Goal: Task Accomplishment & Management: Use online tool/utility

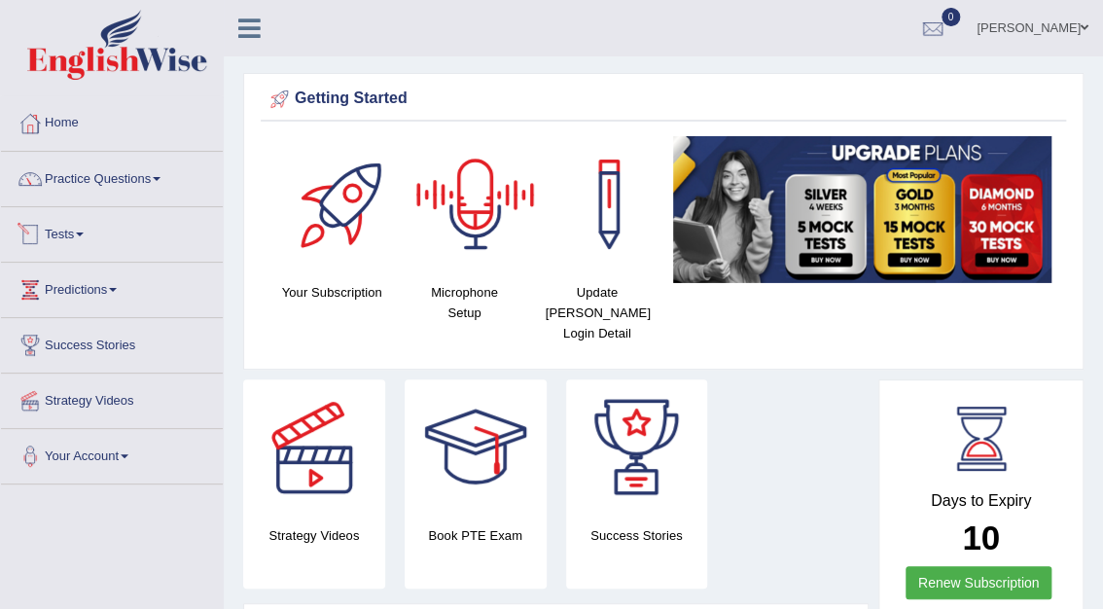
click at [70, 231] on link "Tests" at bounding box center [112, 231] width 222 height 49
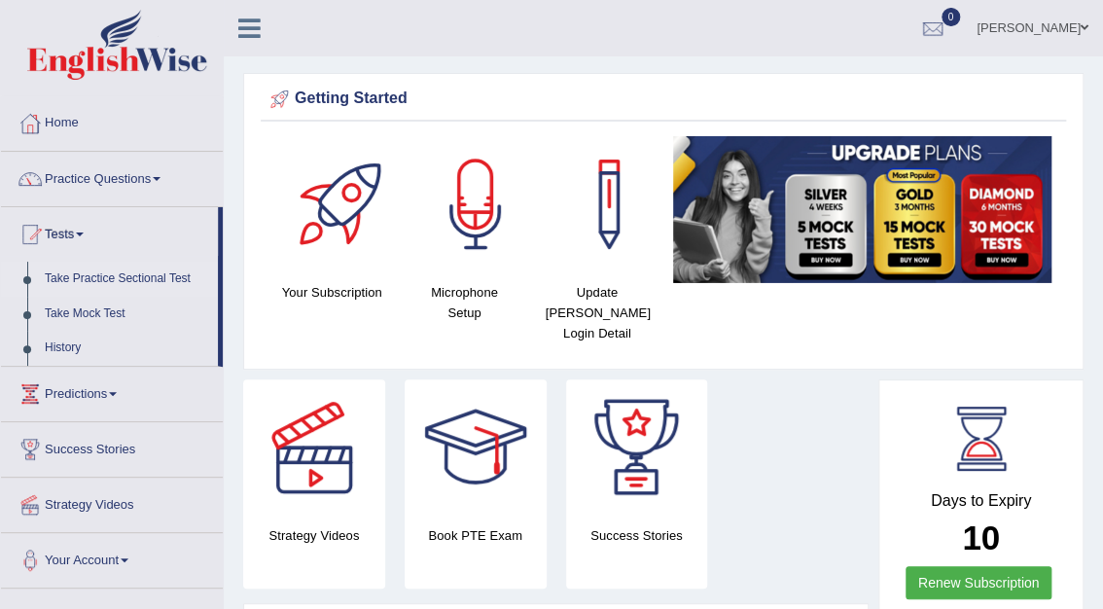
click at [74, 282] on link "Take Practice Sectional Test" at bounding box center [127, 279] width 182 height 35
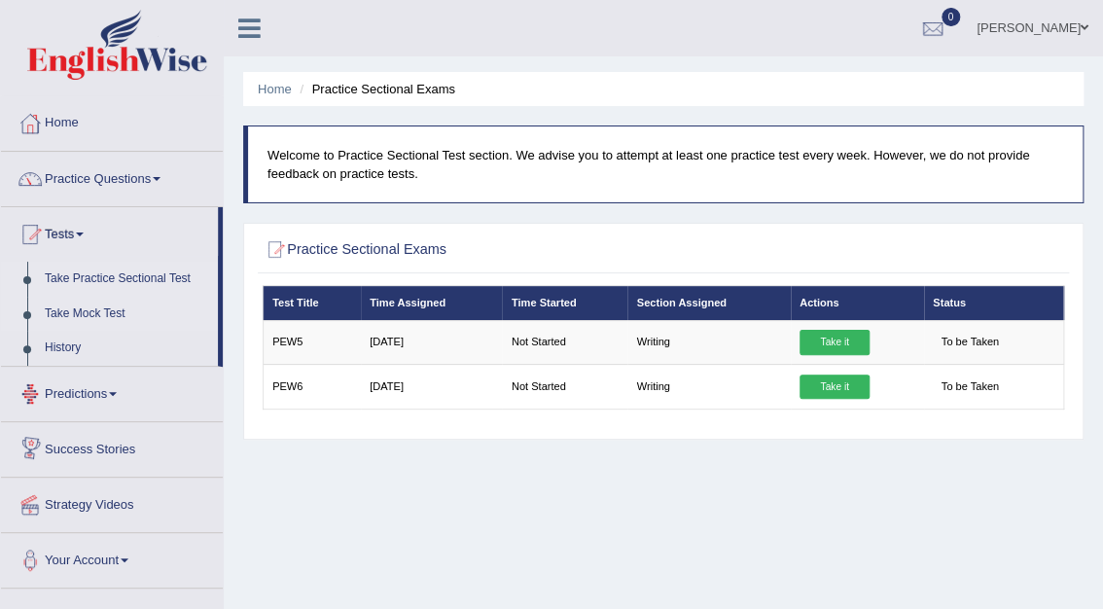
click at [75, 312] on link "Take Mock Test" at bounding box center [127, 314] width 182 height 35
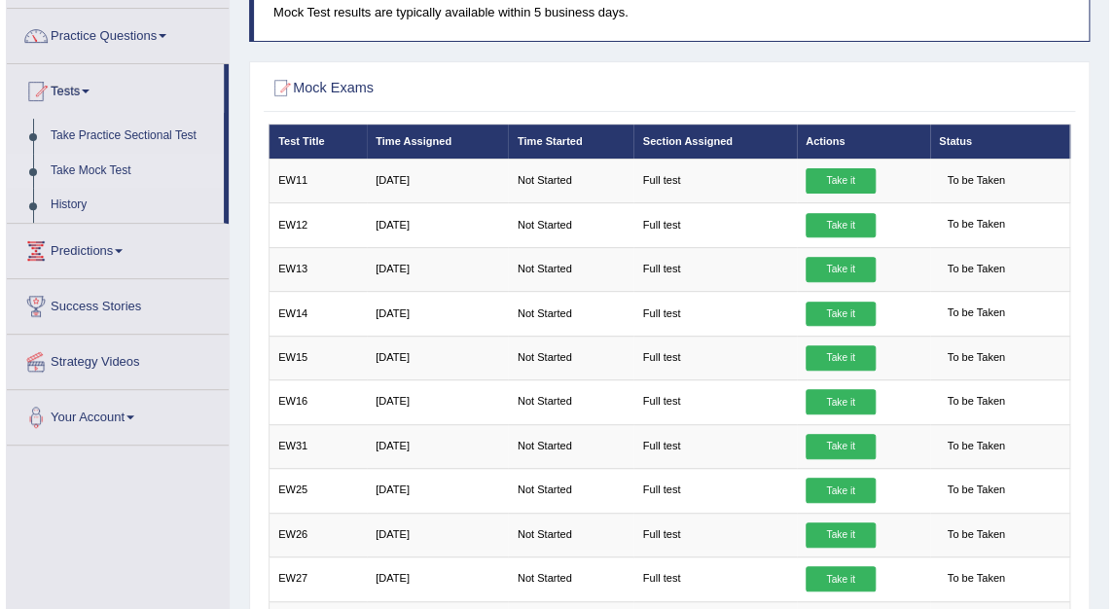
scroll to position [63, 0]
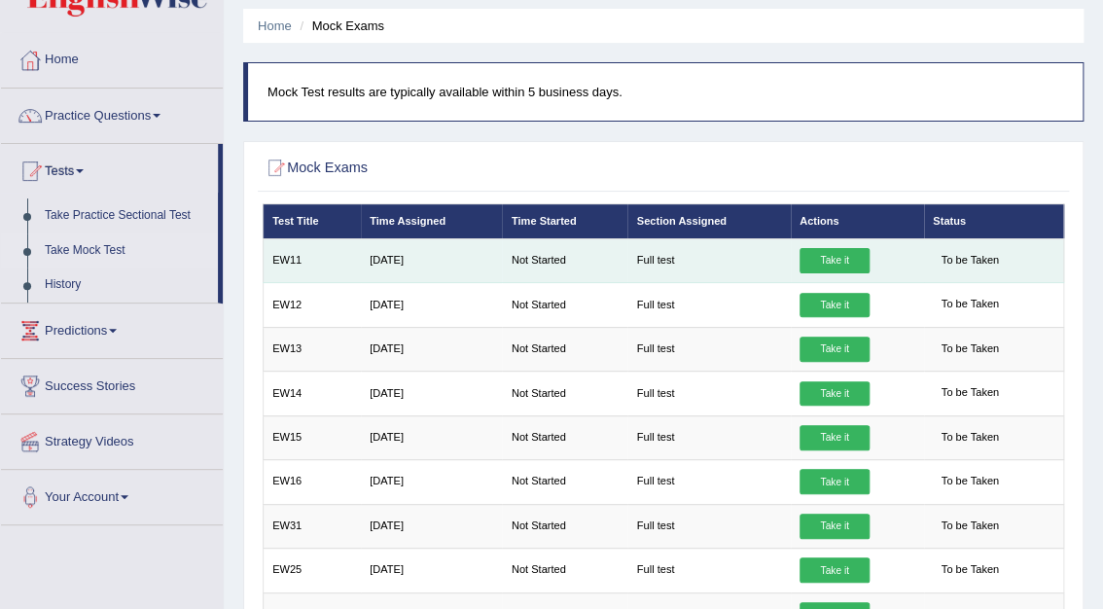
click at [842, 258] on link "Take it" at bounding box center [835, 260] width 70 height 25
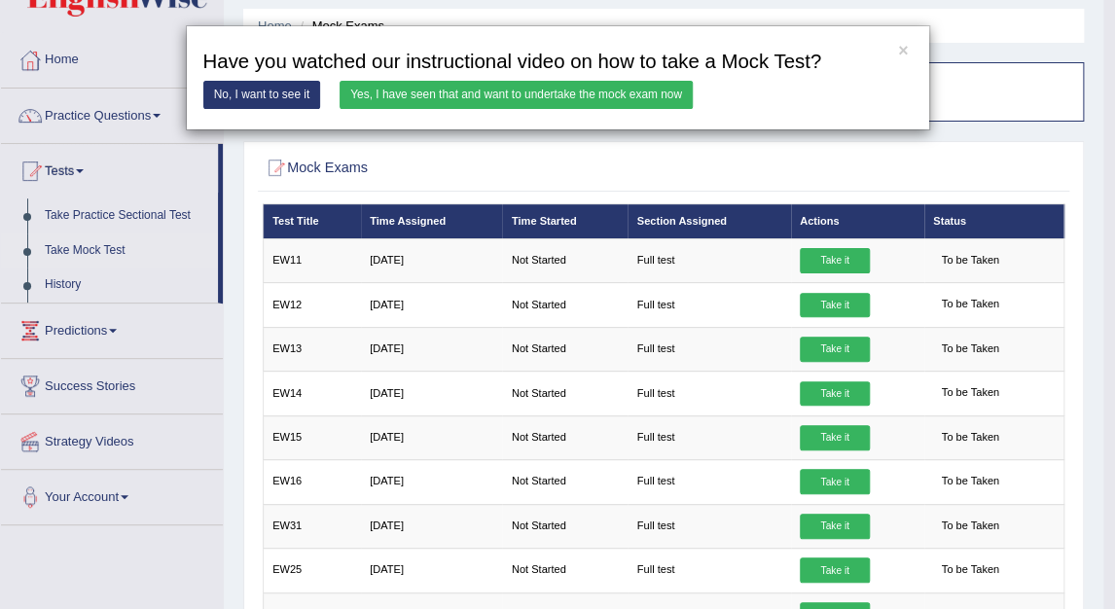
click at [535, 99] on link "Yes, I have seen that and want to undertake the mock exam now" at bounding box center [515, 95] width 353 height 28
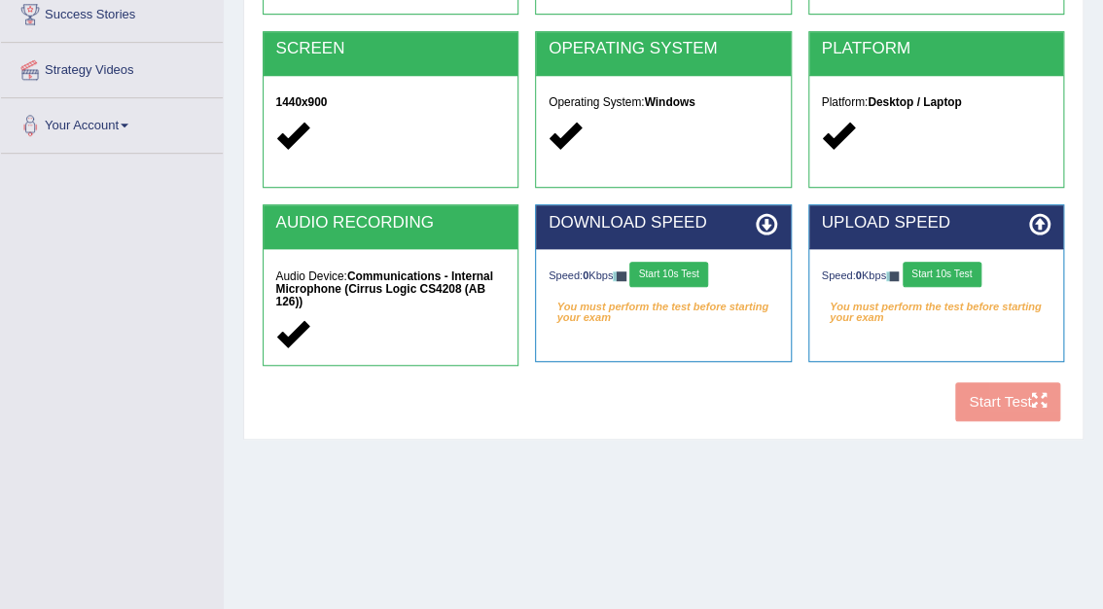
scroll to position [330, 0]
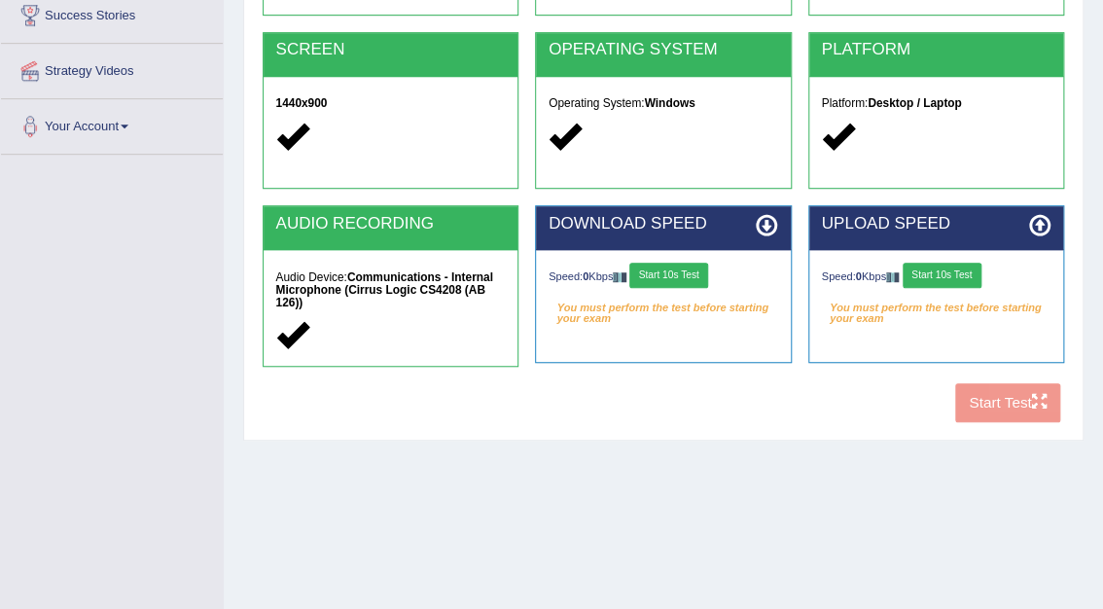
click at [700, 276] on button "Start 10s Test" at bounding box center [668, 275] width 79 height 25
click at [957, 269] on button "Start 10s Test" at bounding box center [942, 275] width 79 height 25
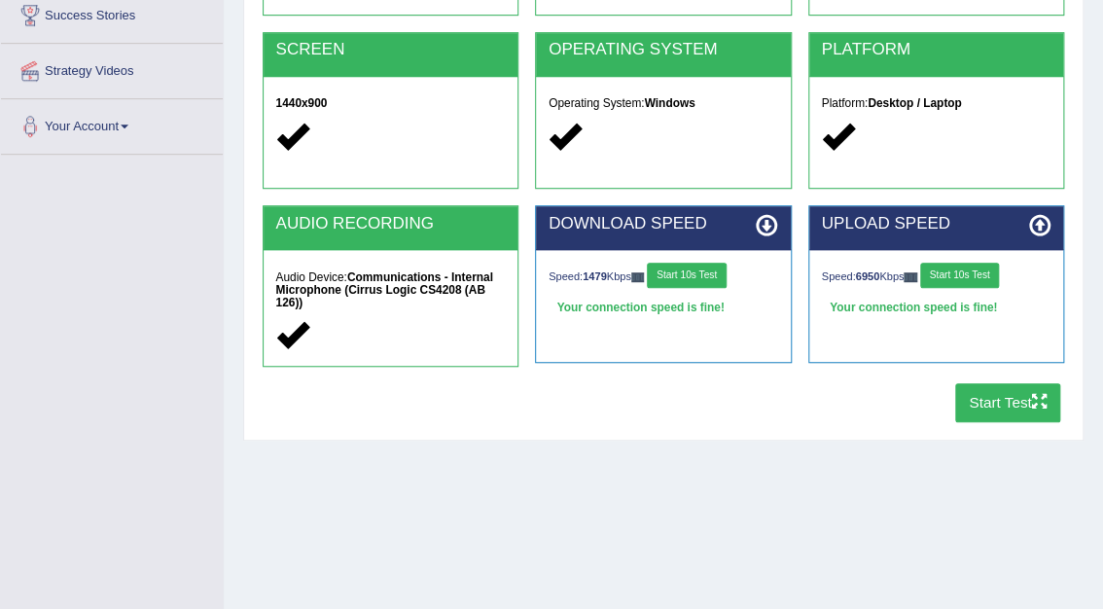
click at [1017, 400] on button "Start Test" at bounding box center [1008, 402] width 106 height 38
